Goal: Information Seeking & Learning: Learn about a topic

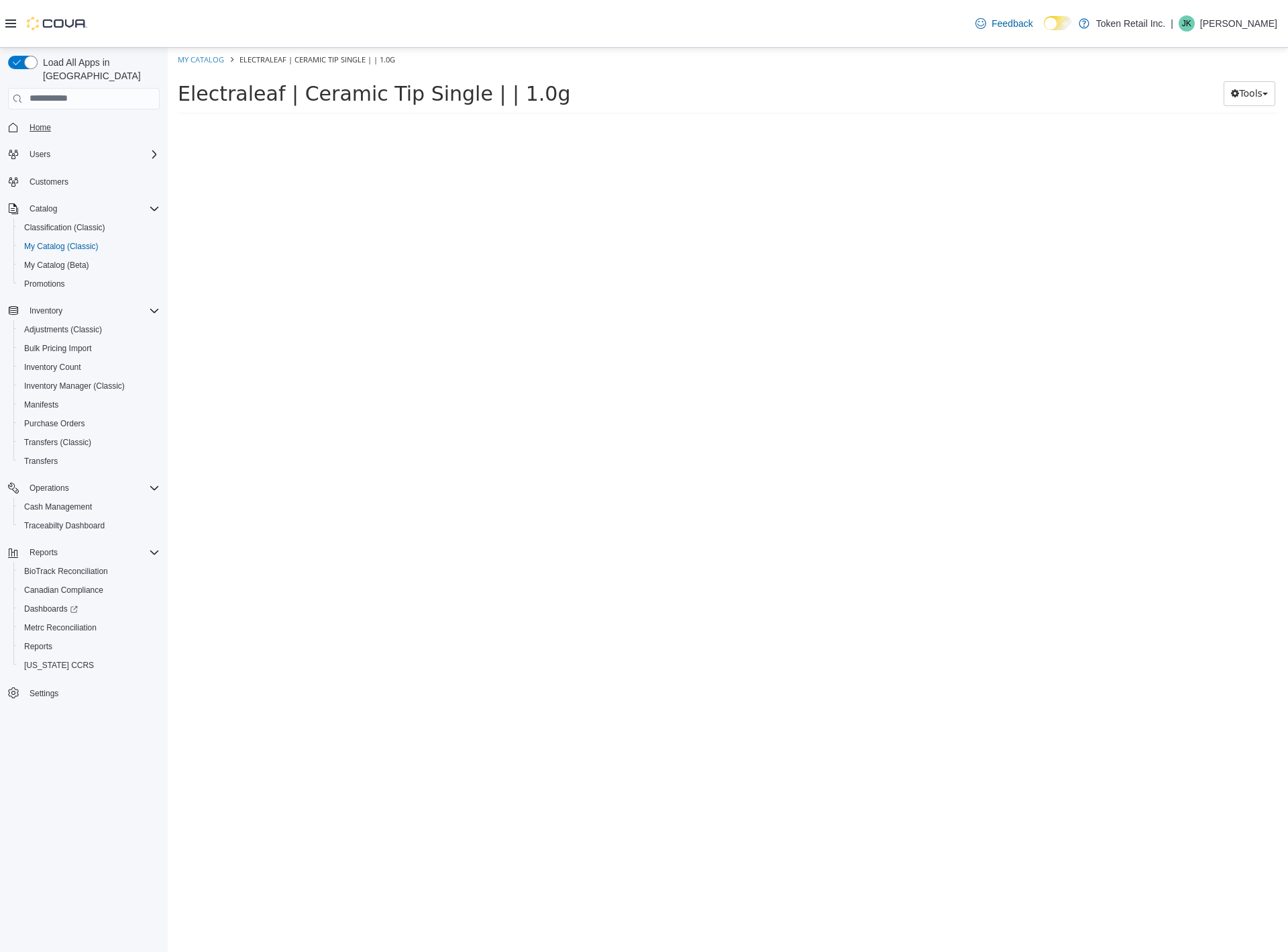
click at [48, 122] on span "Home" at bounding box center [40, 127] width 21 height 11
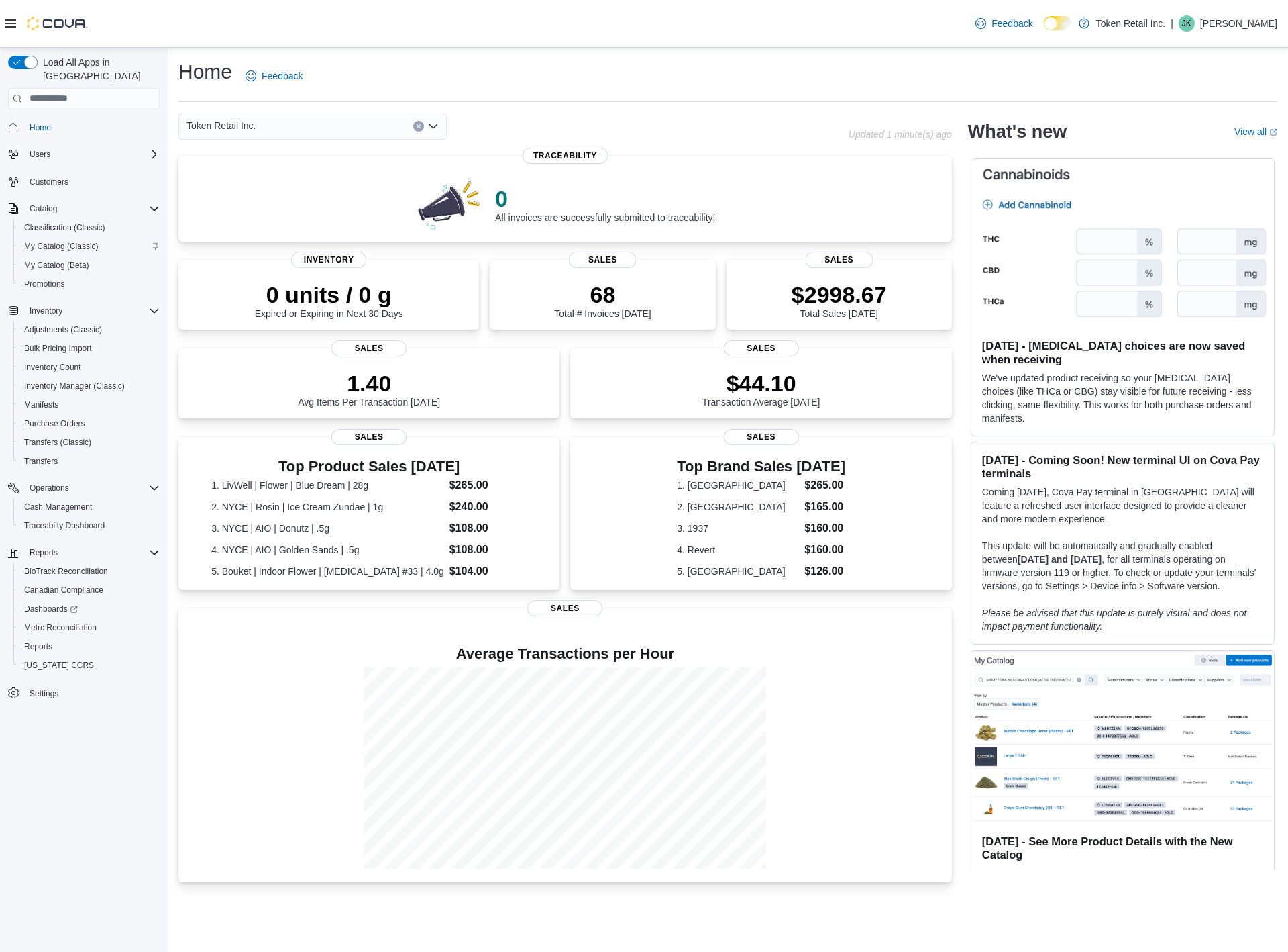
click at [64, 241] on span "My Catalog (Classic)" at bounding box center [61, 246] width 74 height 11
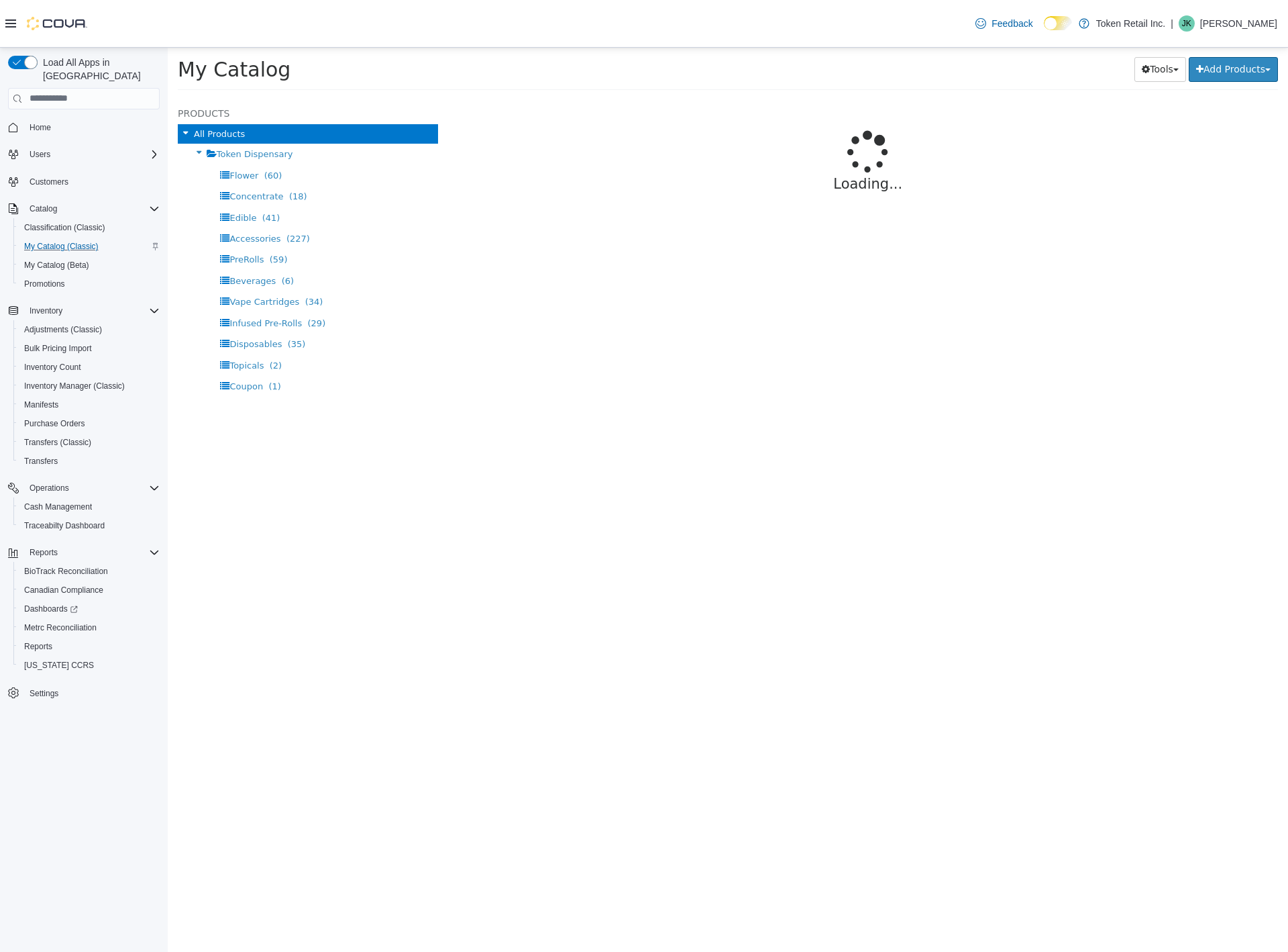
select select "**********"
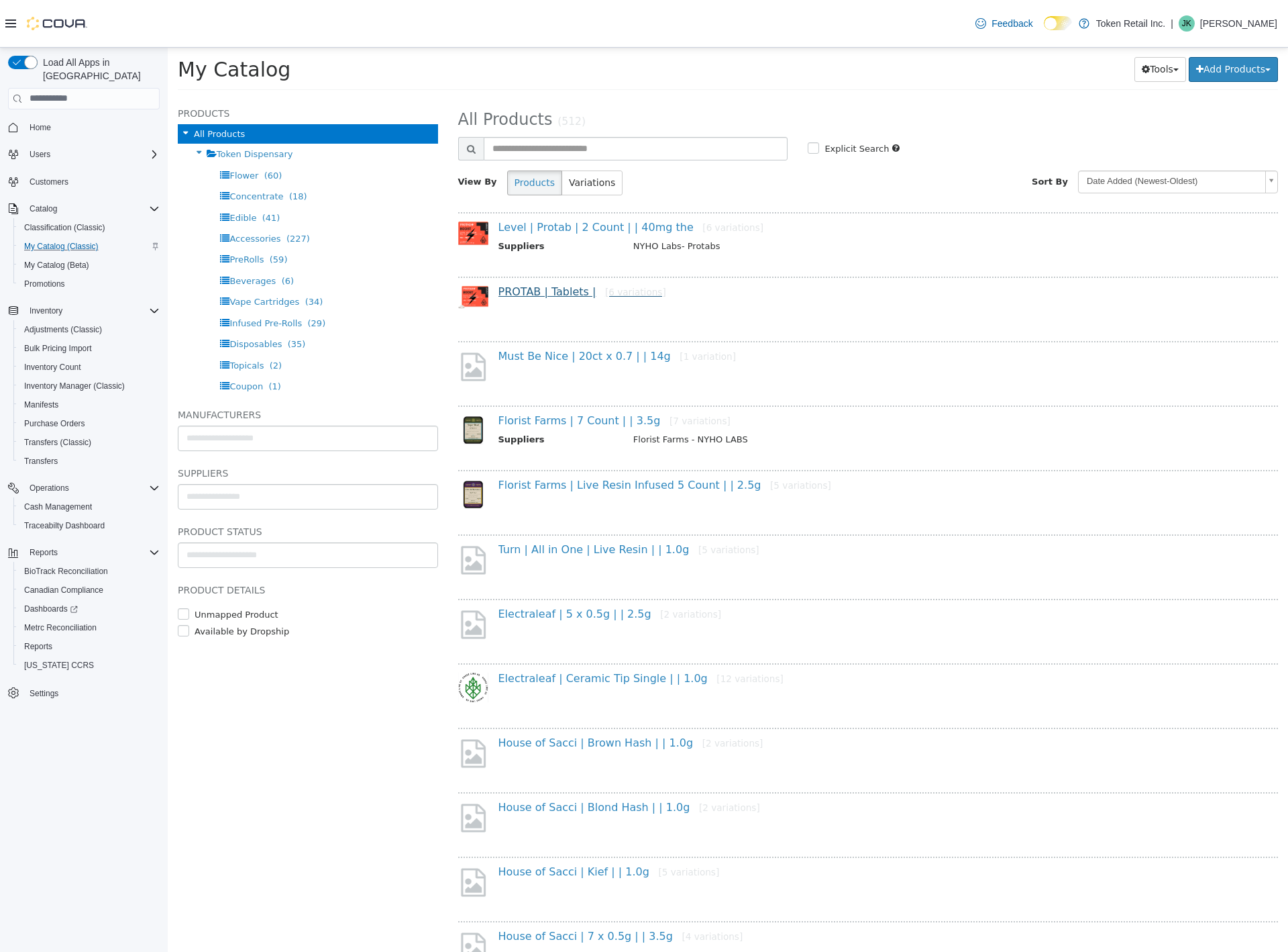
click at [545, 293] on link "PROTAB | Tablets | [6 variations]" at bounding box center [582, 290] width 167 height 13
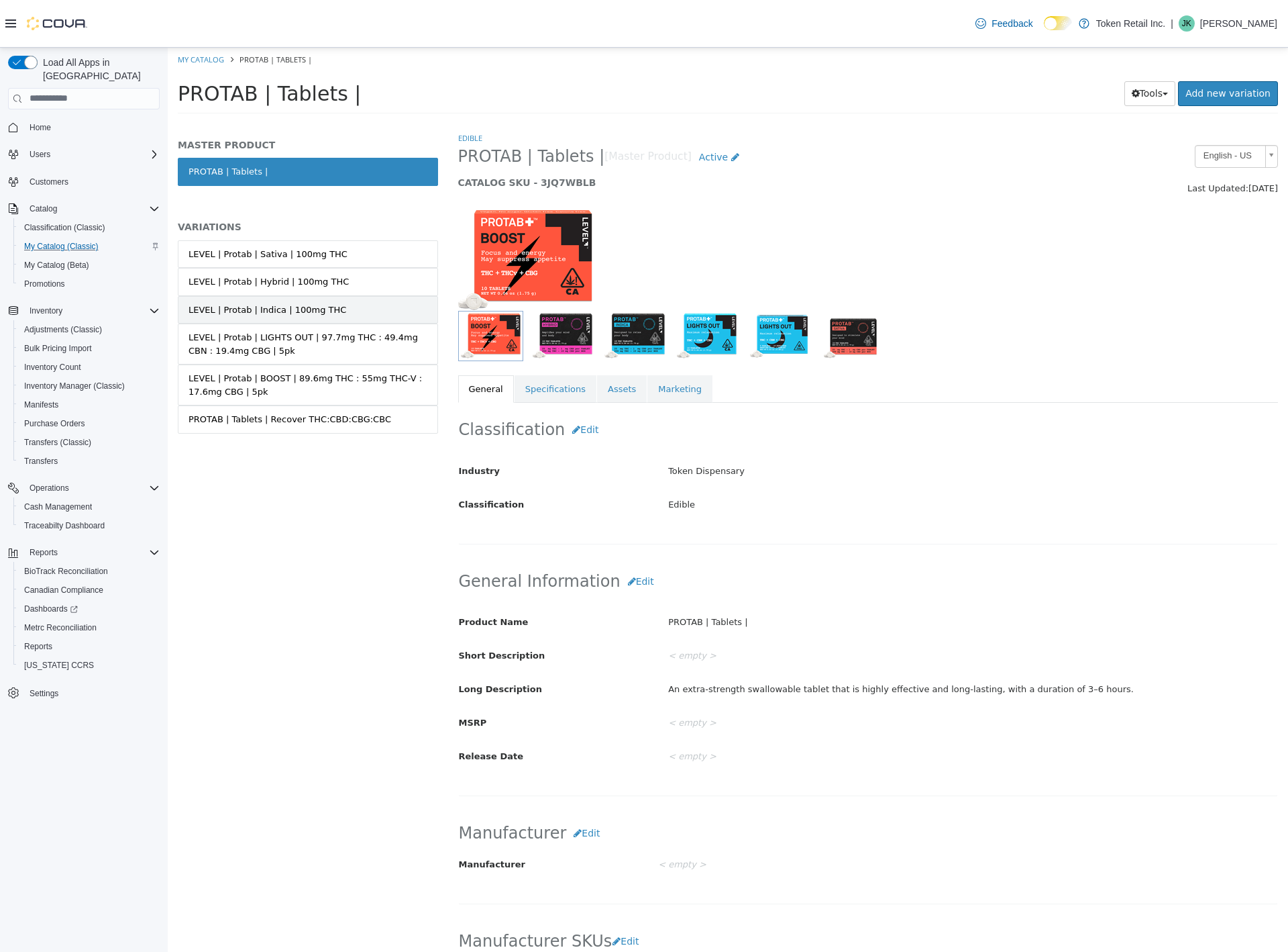
click at [312, 314] on link "LEVEL | Protab | Indica | 100mg THC" at bounding box center [308, 309] width 260 height 28
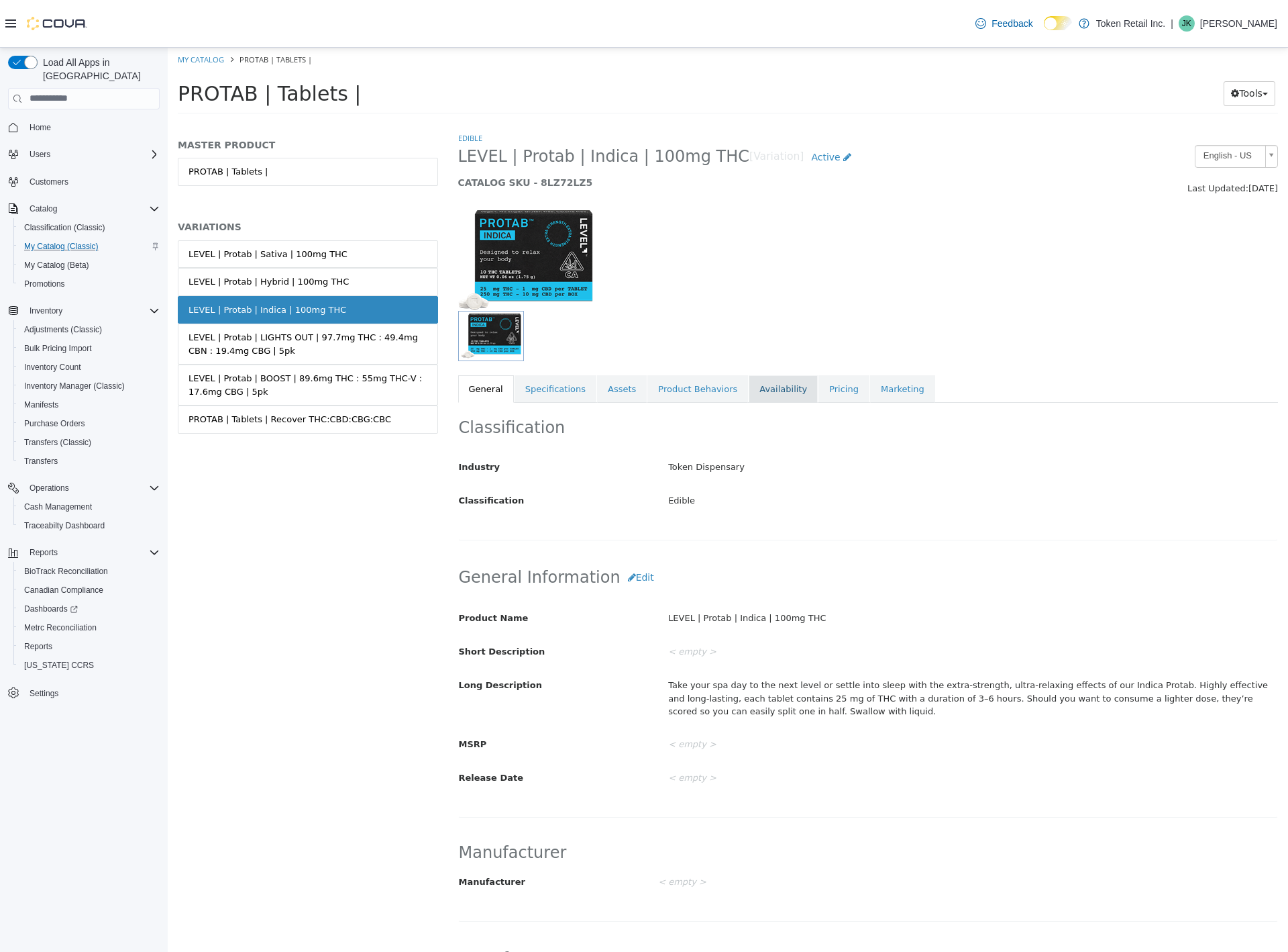
click at [766, 384] on link "Availability" at bounding box center [783, 388] width 69 height 28
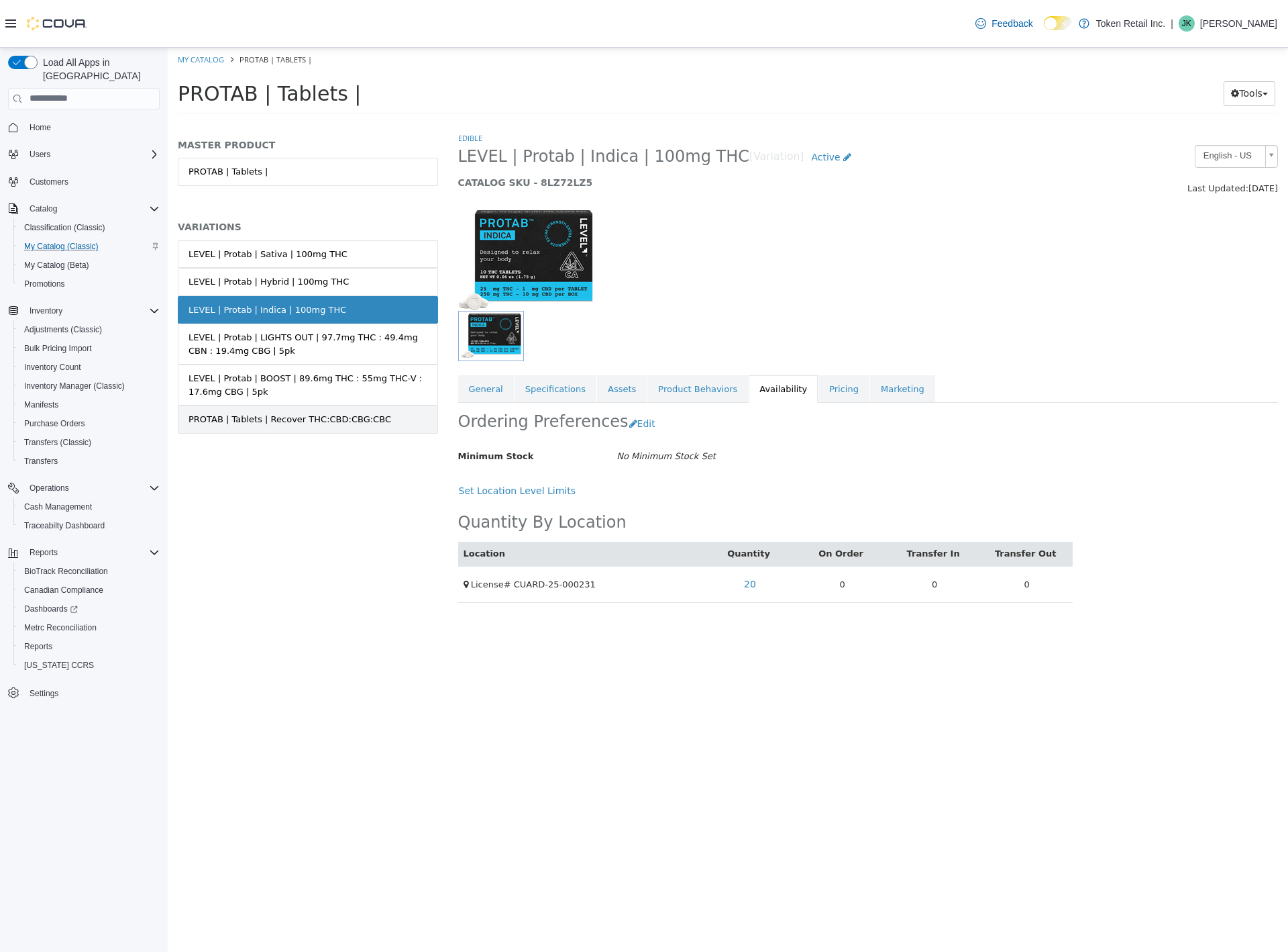
click at [236, 413] on div "PROTAB | Tablets | Recover THC:CBD:CBG:CBC" at bounding box center [289, 419] width 203 height 13
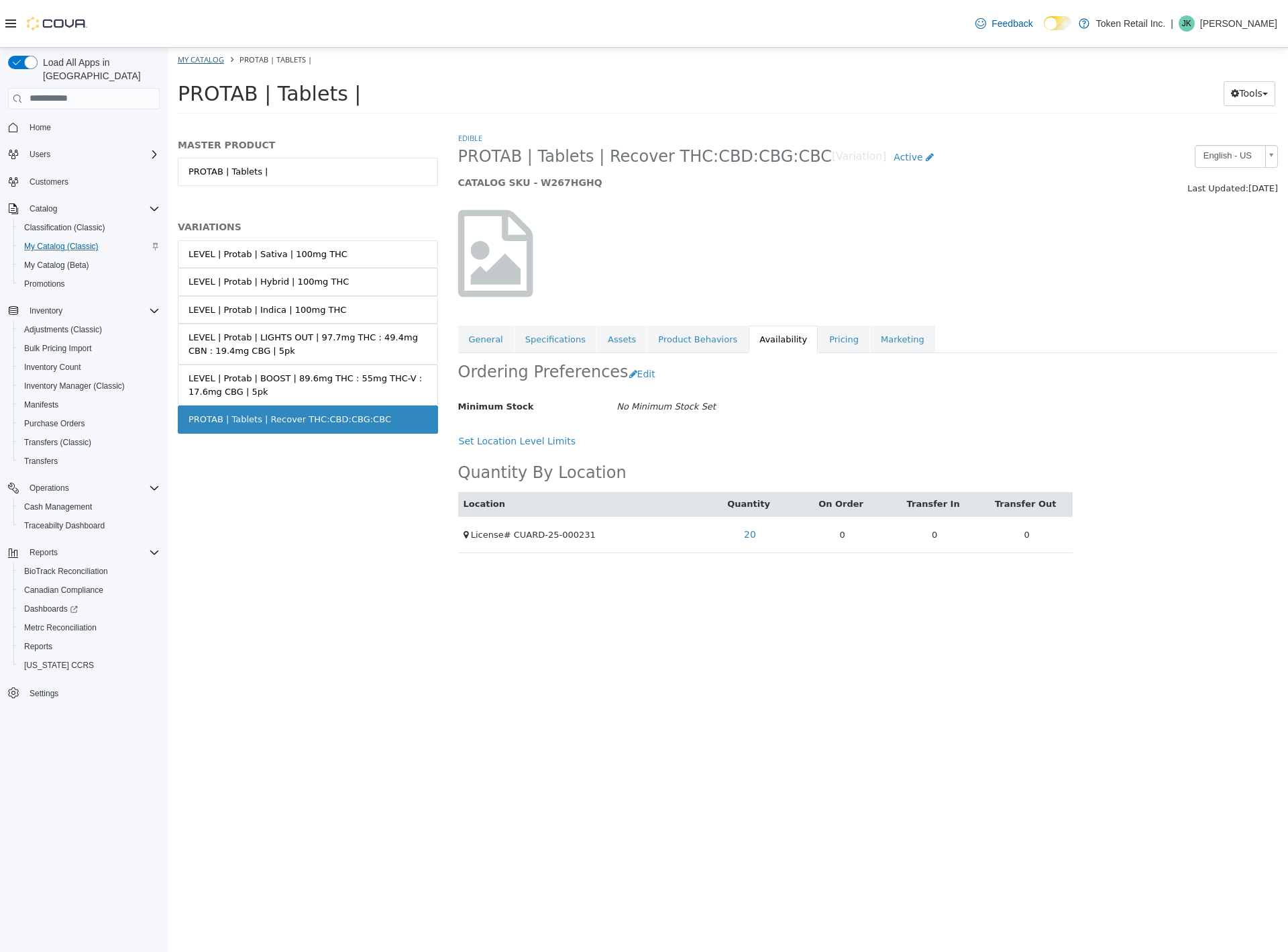
click at [197, 59] on link "My Catalog" at bounding box center [201, 59] width 46 height 10
select select "**********"
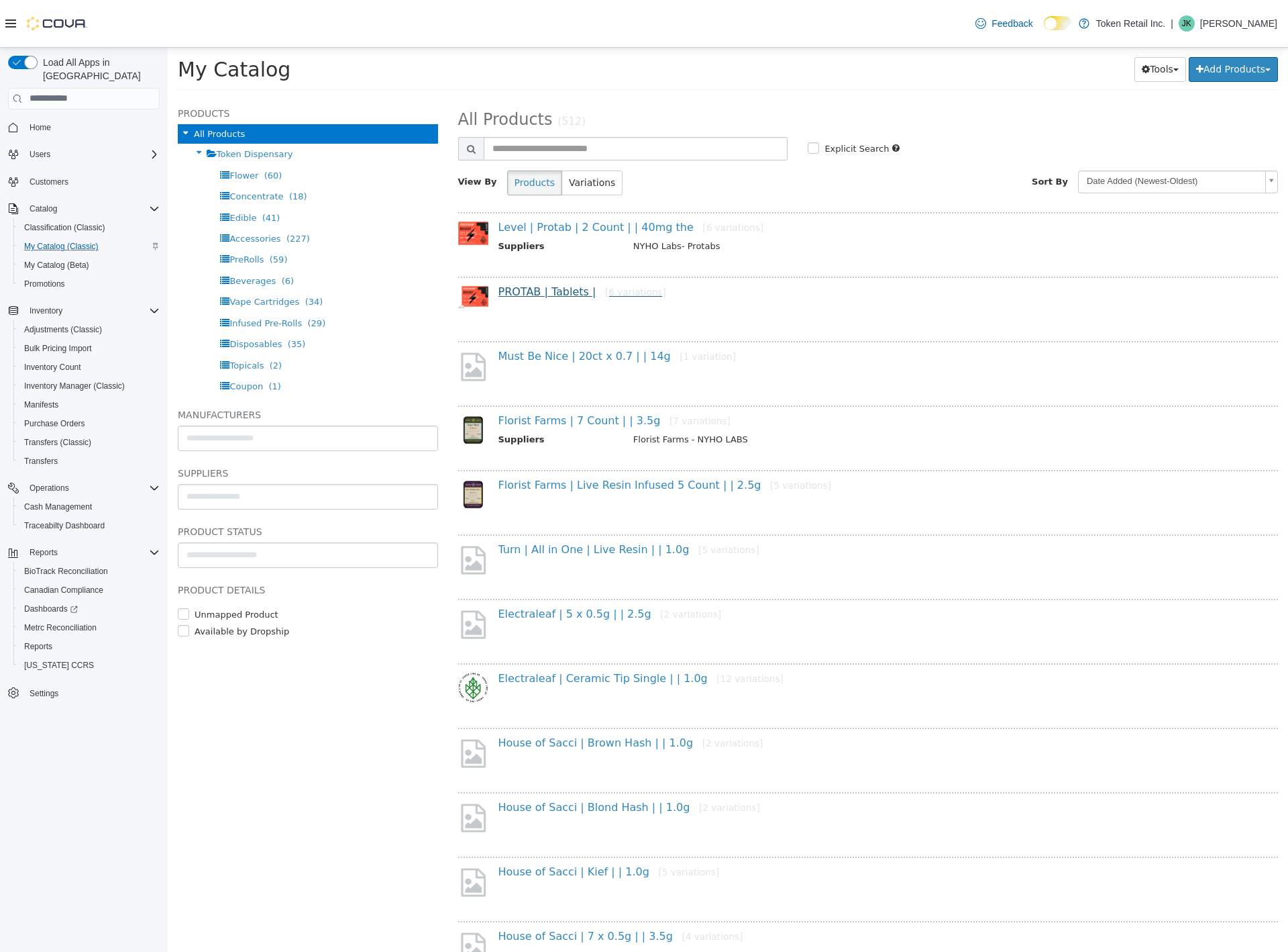
click at [538, 292] on link "PROTAB | Tablets | [6 variations]" at bounding box center [582, 290] width 167 height 13
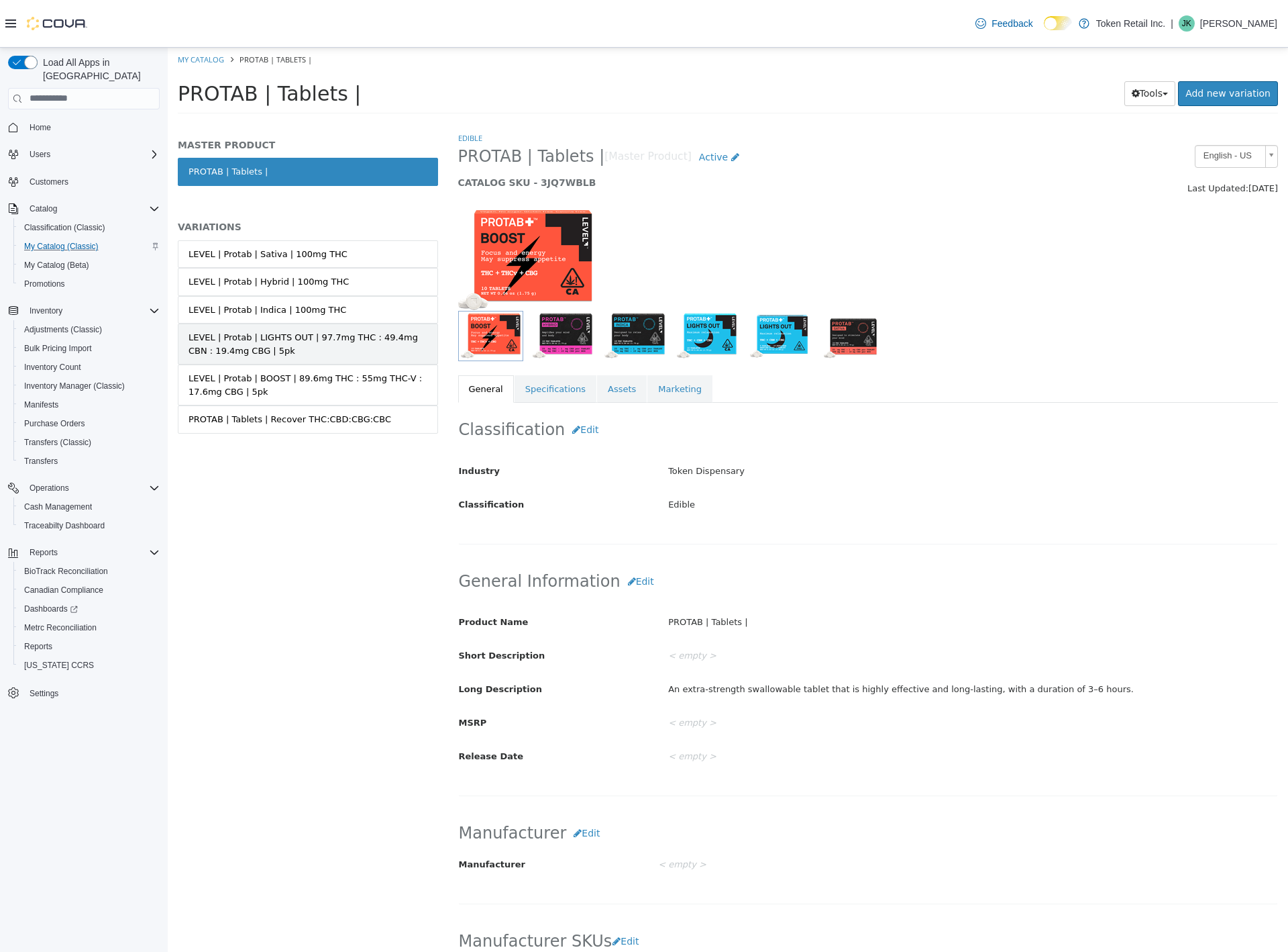
click at [291, 349] on div "LEVEL | Protab | LIGHTS OUT | 97.7mg THC : 49.4mg CBN : 19.4mg CBG | 5pk" at bounding box center [308, 342] width 238 height 26
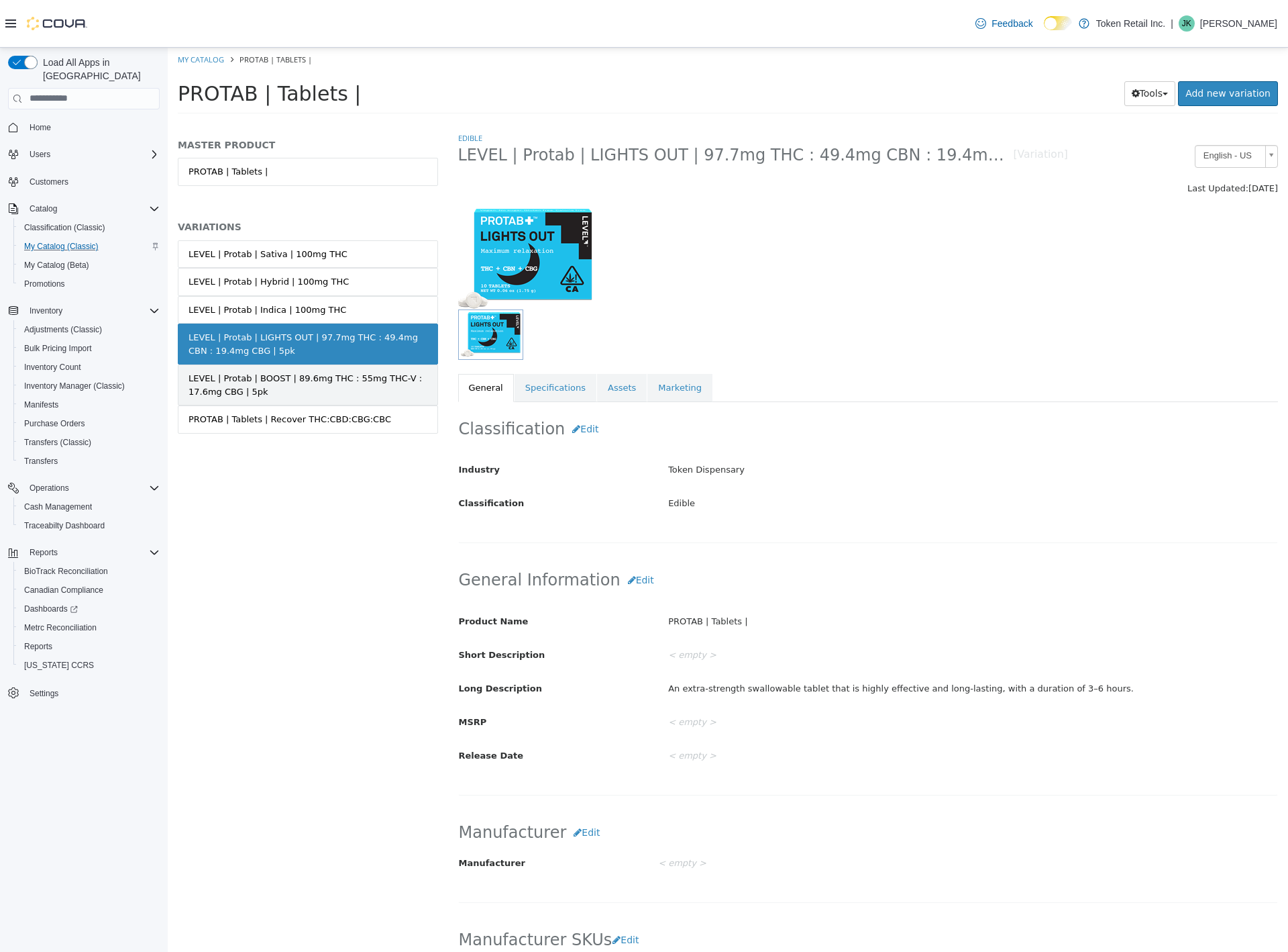
click at [298, 379] on div "LEVEL | Protab | BOOST | 89.6mg THC : 55mg THC-V : 17.6mg CBG | 5pk" at bounding box center [308, 384] width 238 height 26
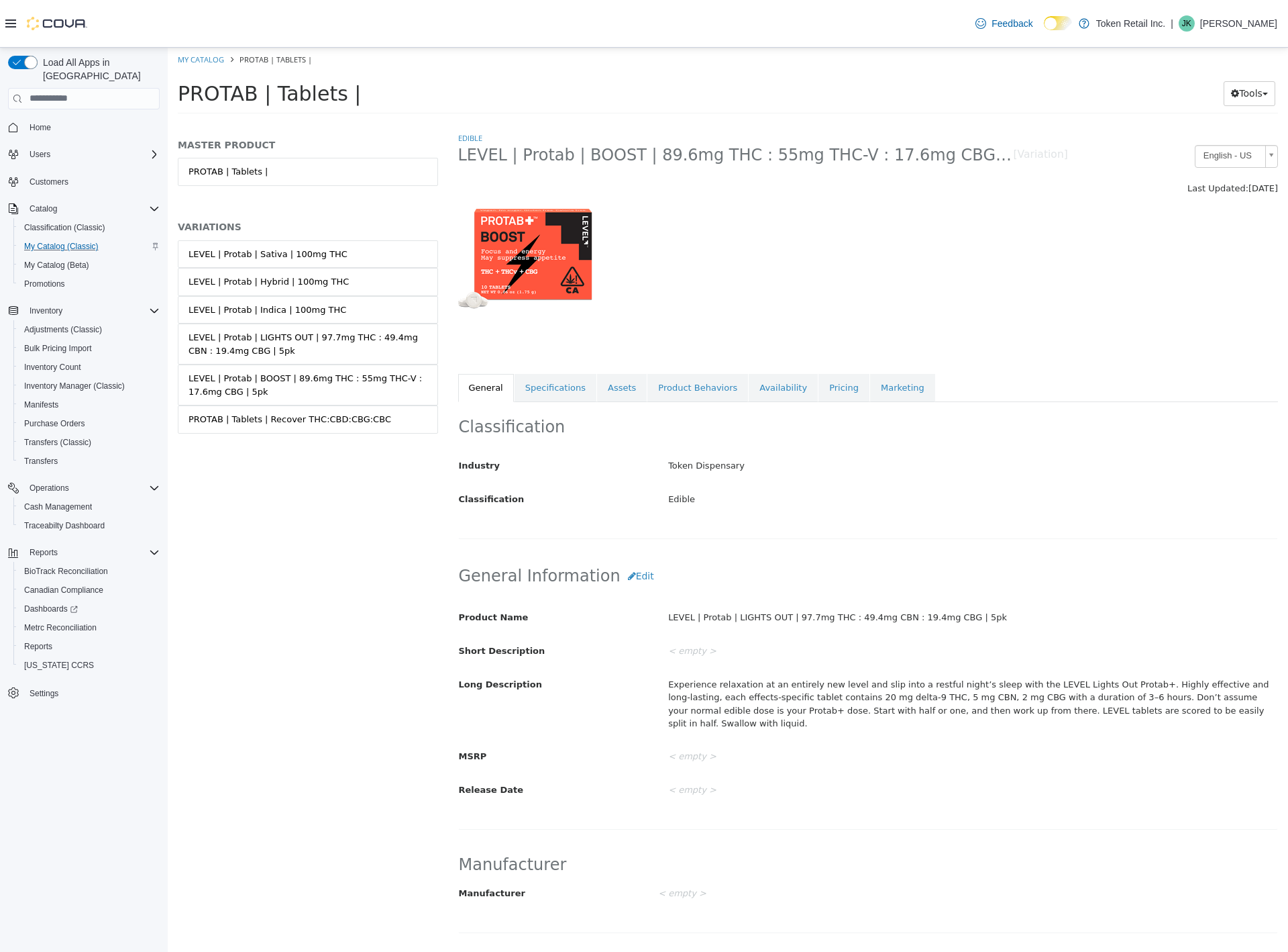
click at [305, 417] on div "PROTAB | Tablets | Recover THC:CBD:CBG:CBC" at bounding box center [289, 419] width 203 height 13
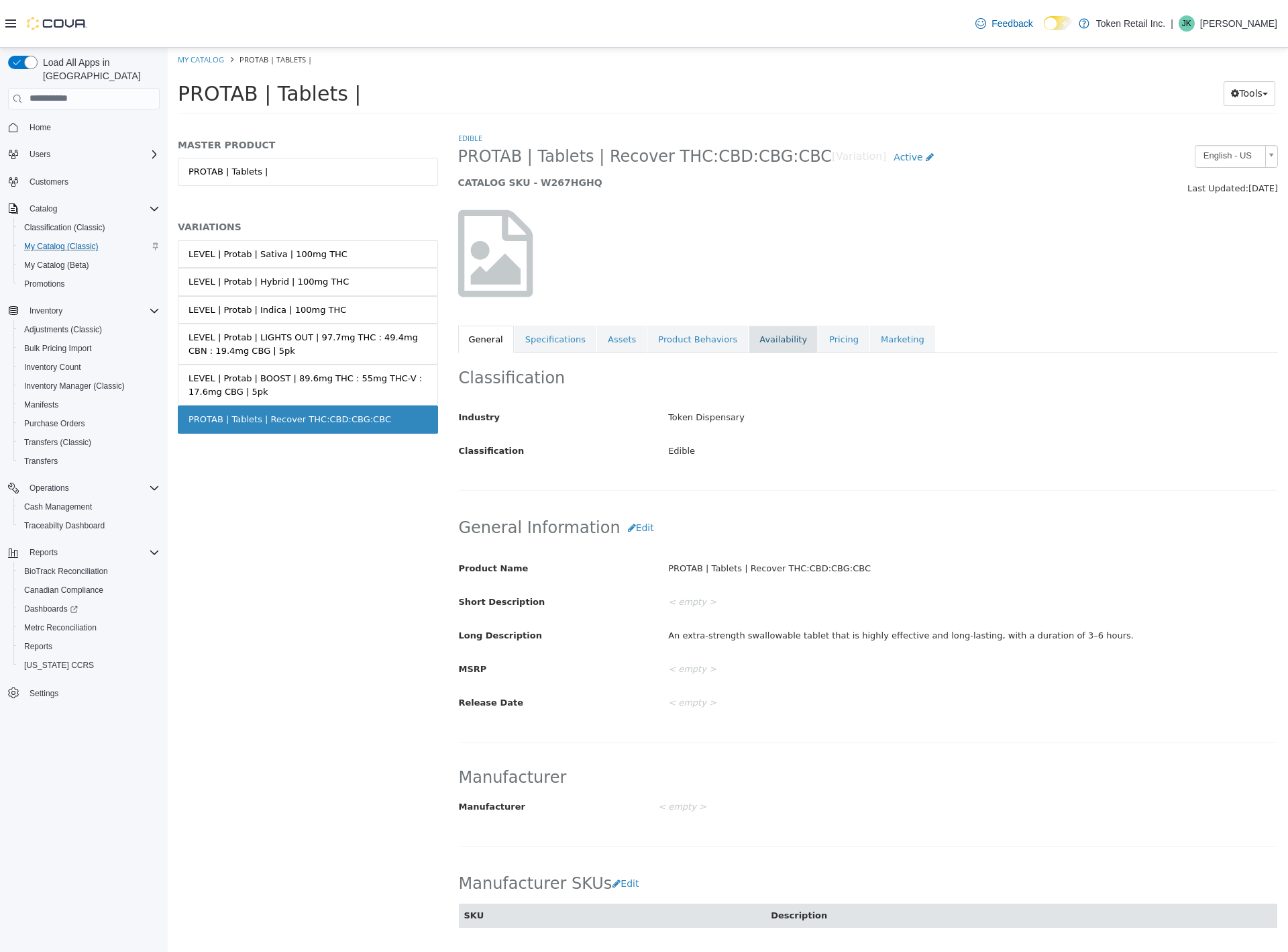
click at [758, 338] on link "Availability" at bounding box center [783, 338] width 69 height 28
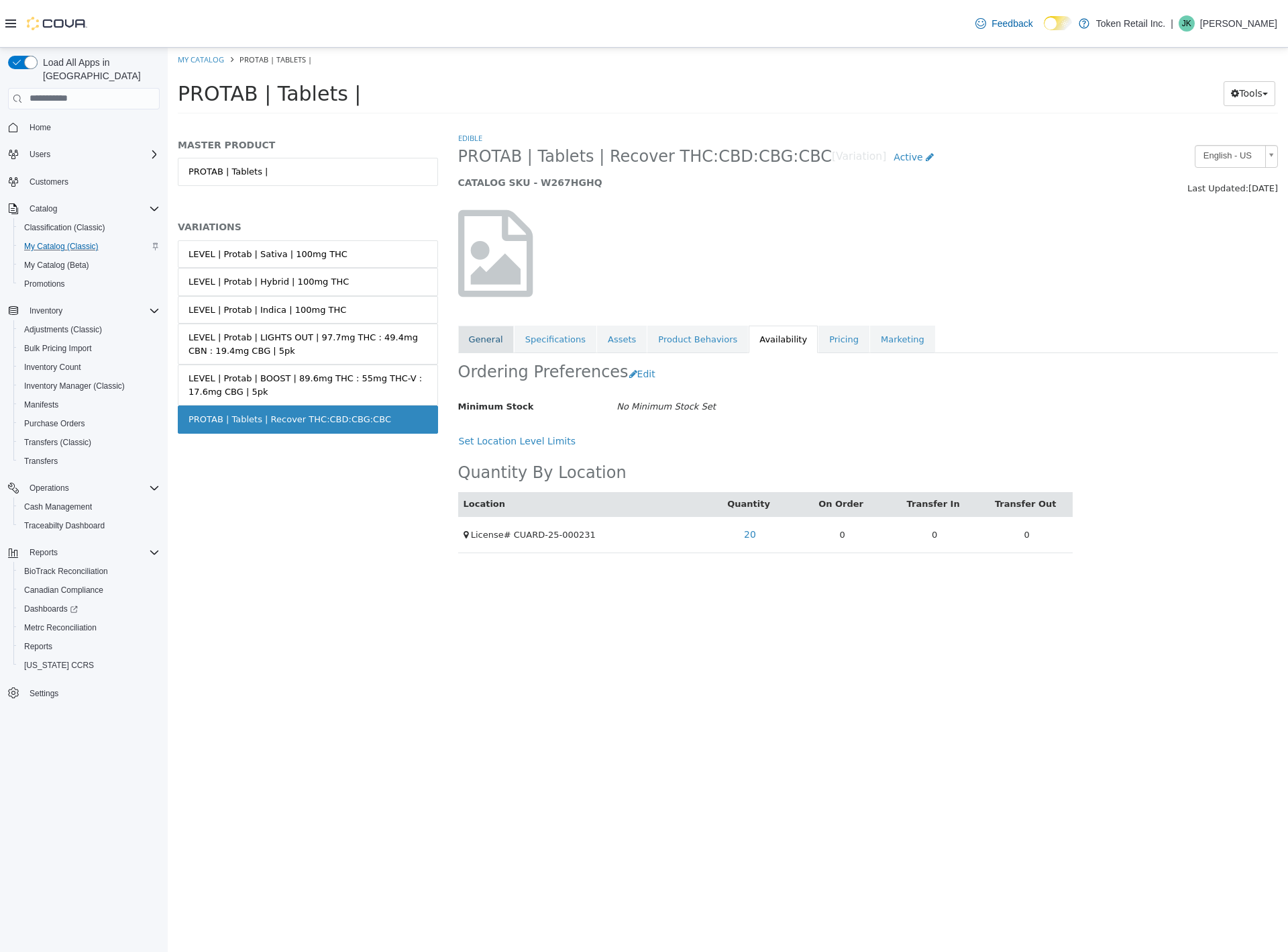
click at [483, 341] on link "General" at bounding box center [486, 338] width 56 height 28
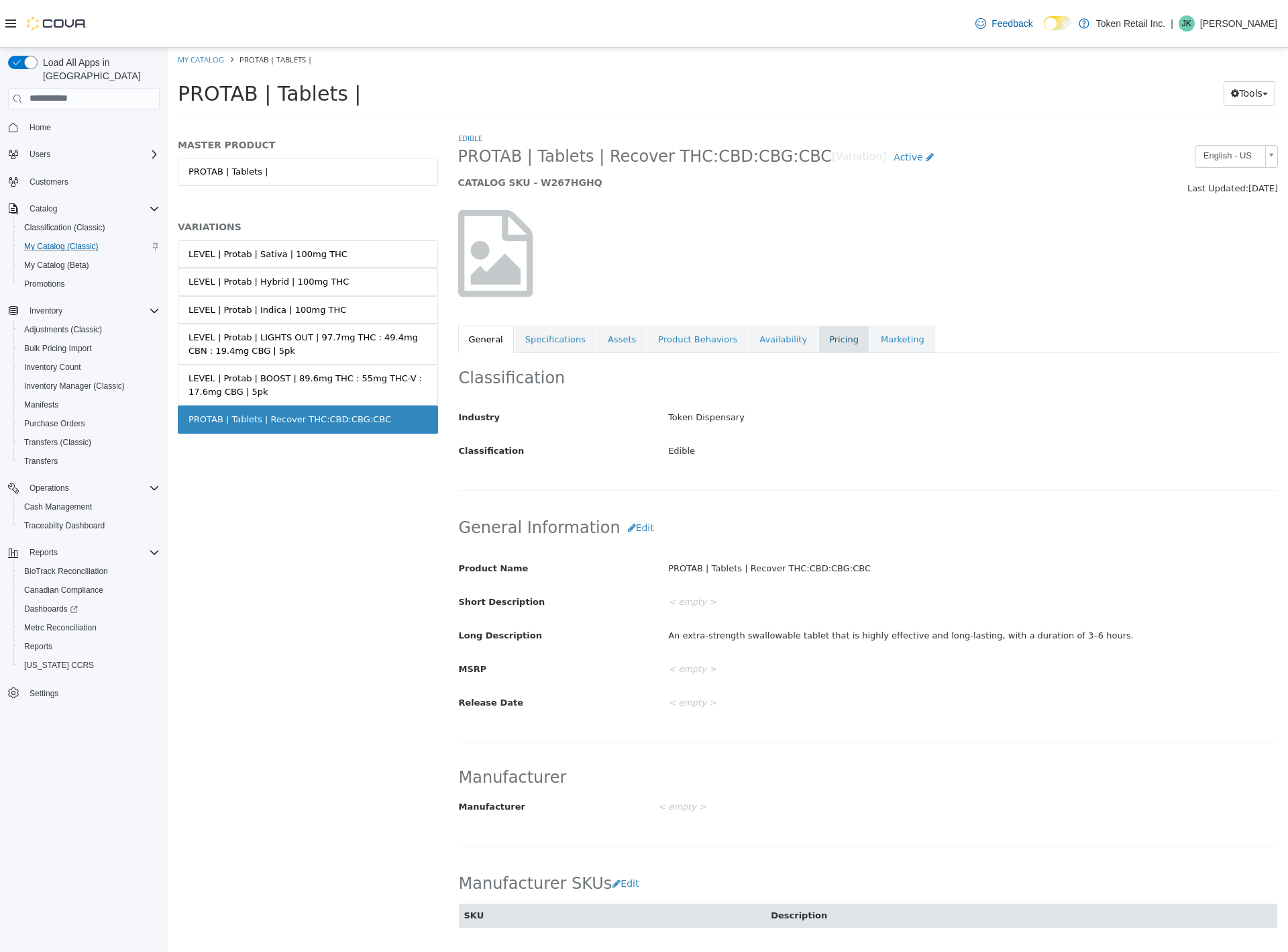
click at [838, 347] on link "Pricing" at bounding box center [843, 338] width 51 height 28
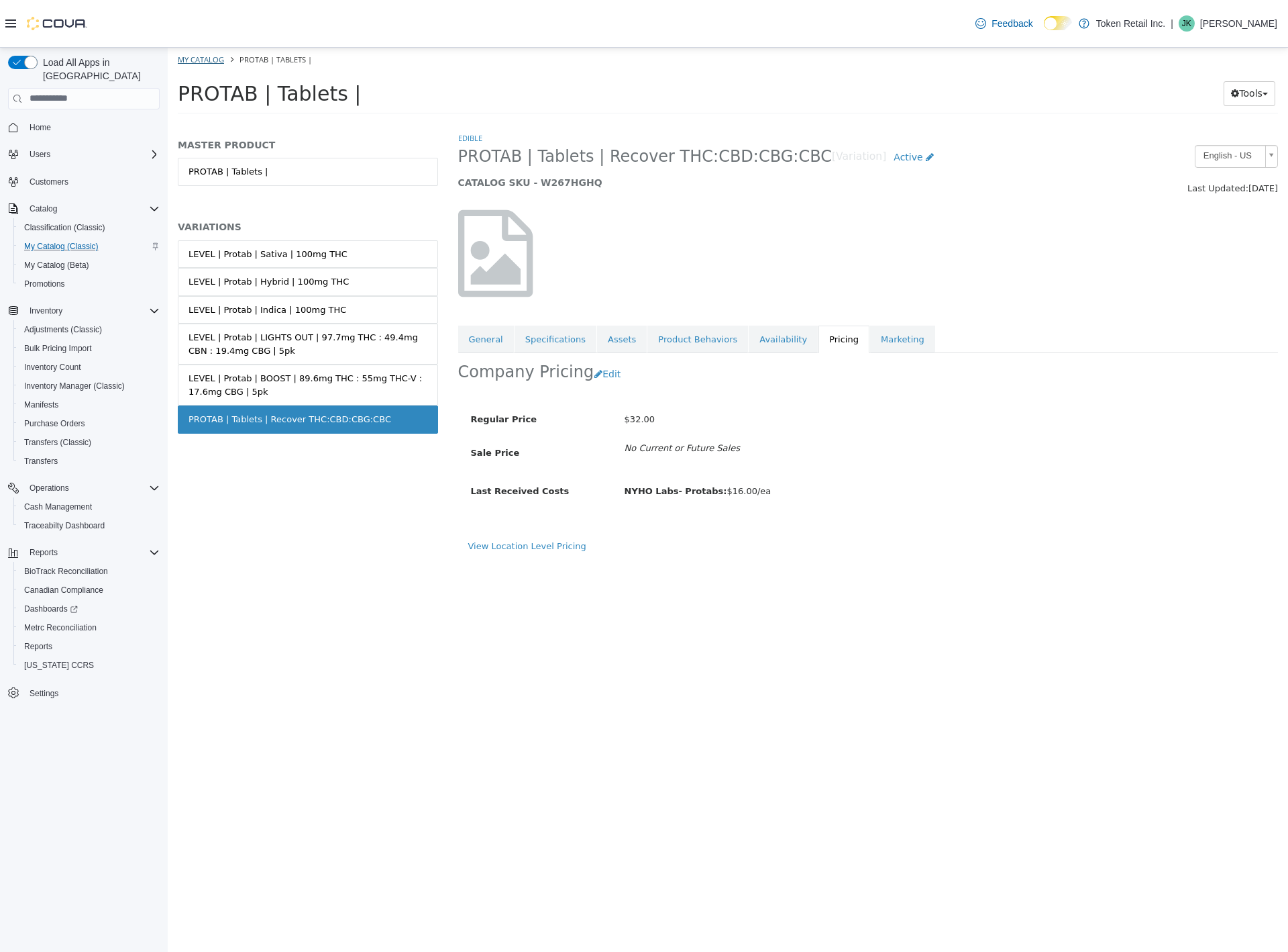
click at [199, 63] on link "My Catalog" at bounding box center [201, 59] width 46 height 10
select select "**********"
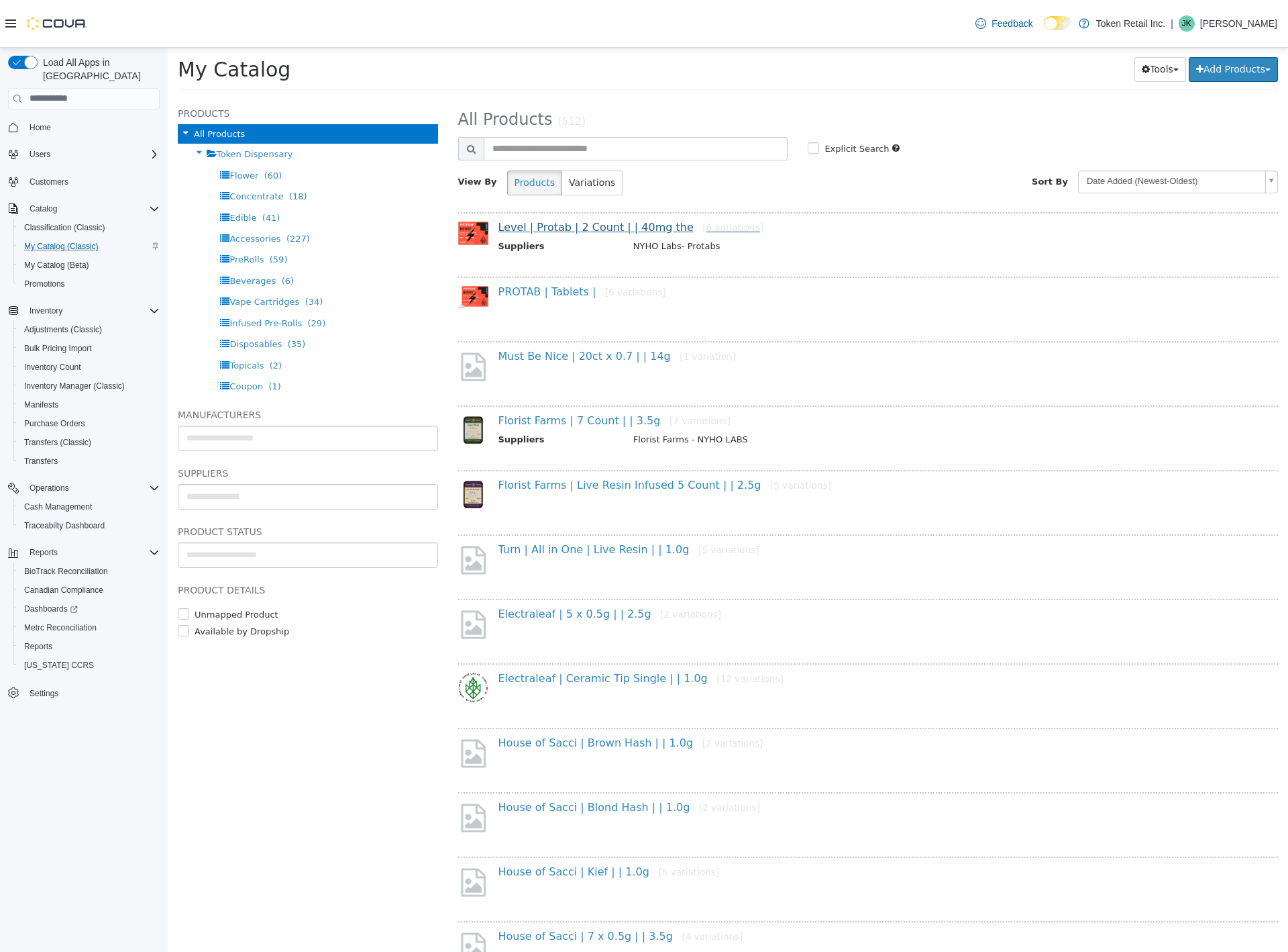
click at [525, 226] on link "Level | Protab | 2 Count | | 40mg the [6 variations]" at bounding box center [632, 226] width 265 height 13
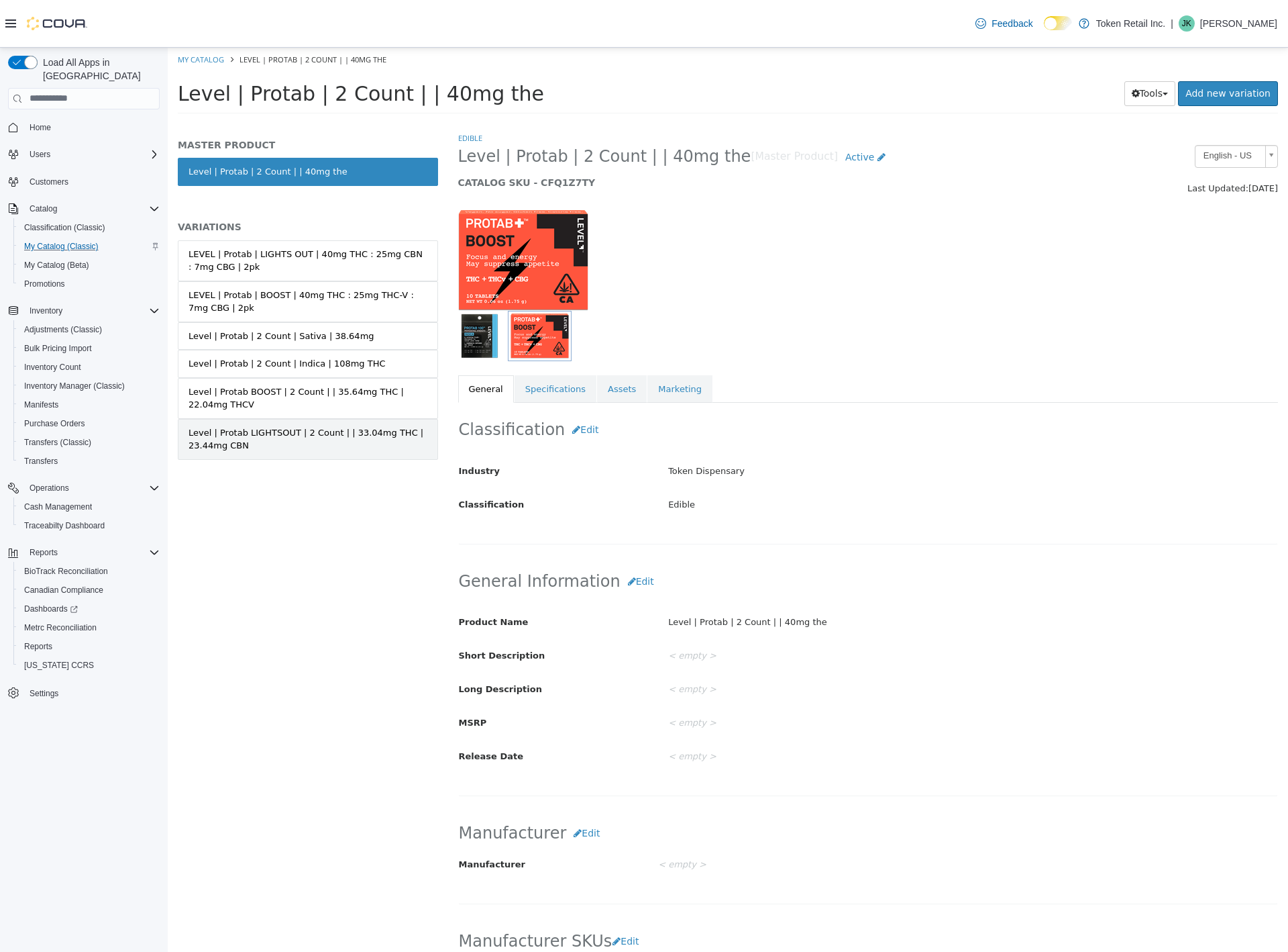
click at [352, 432] on div "Level | Protab LIGHTSOUT | 2 Count | | 33.04mg THC | 23.44mg CBN" at bounding box center [308, 438] width 238 height 26
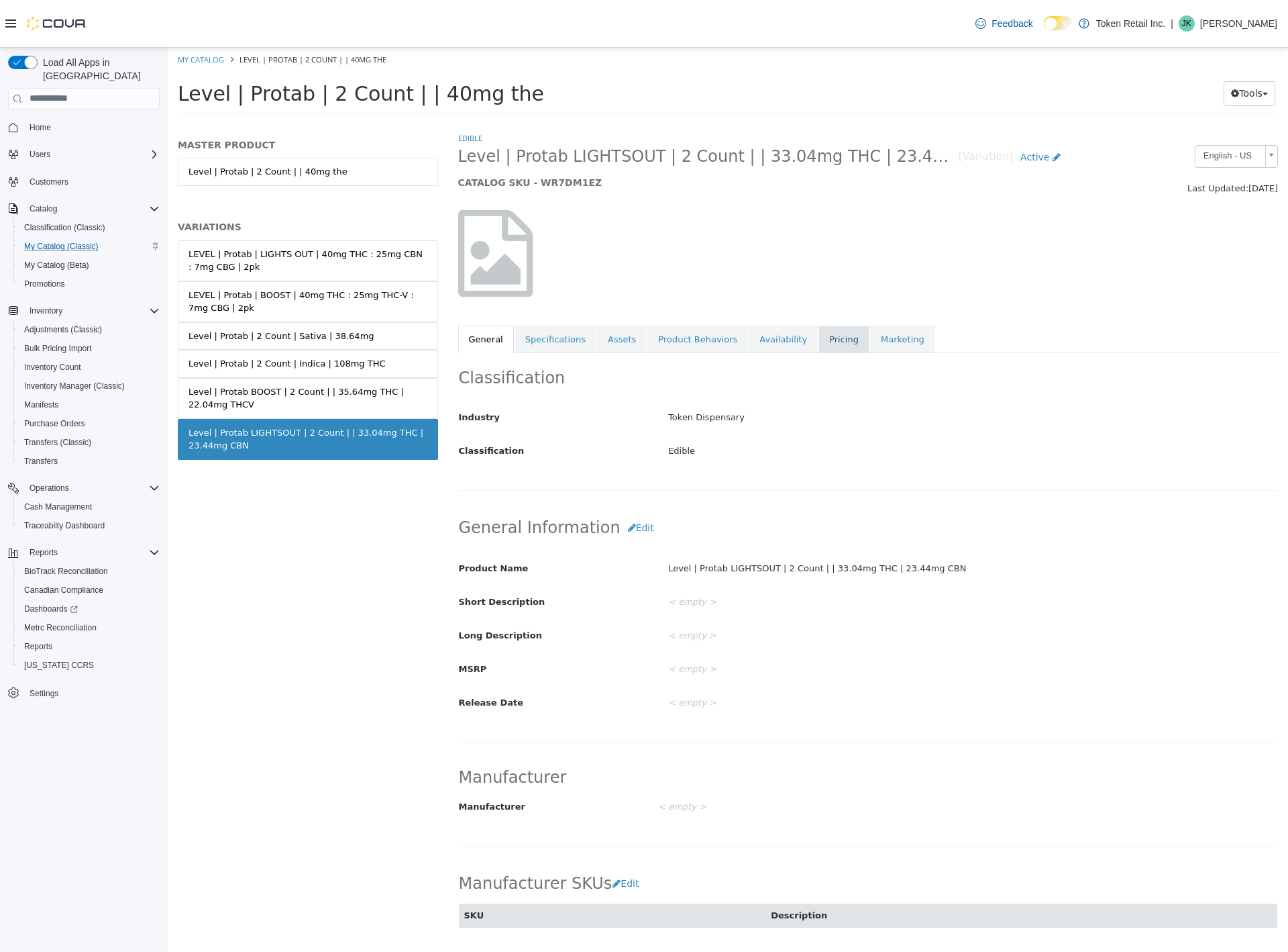
click at [823, 338] on link "Pricing" at bounding box center [843, 338] width 51 height 28
